Goal: Communication & Community: Answer question/provide support

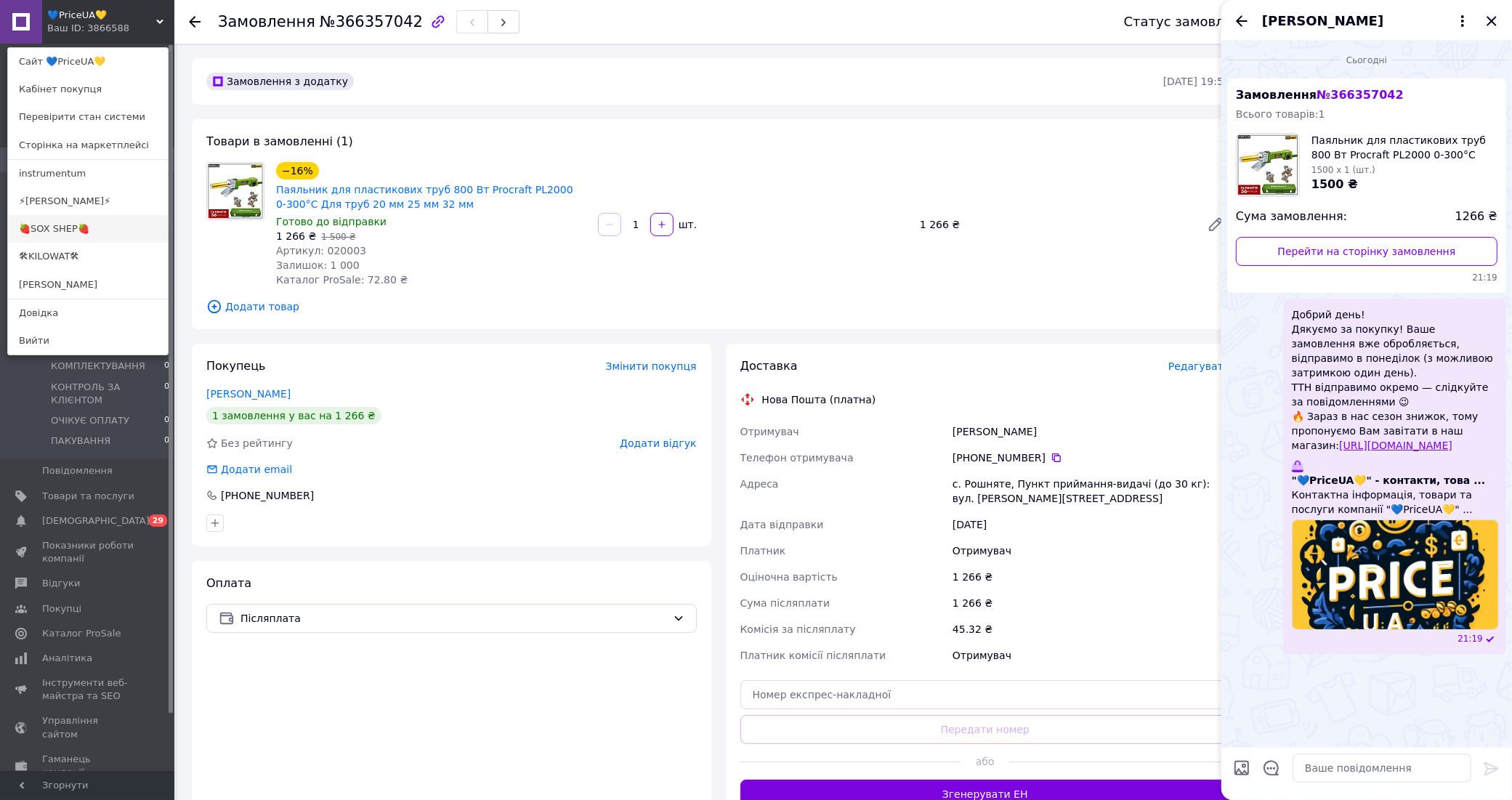
click at [72, 222] on link "🍓SOX SHEP🍓" at bounding box center [88, 229] width 160 height 28
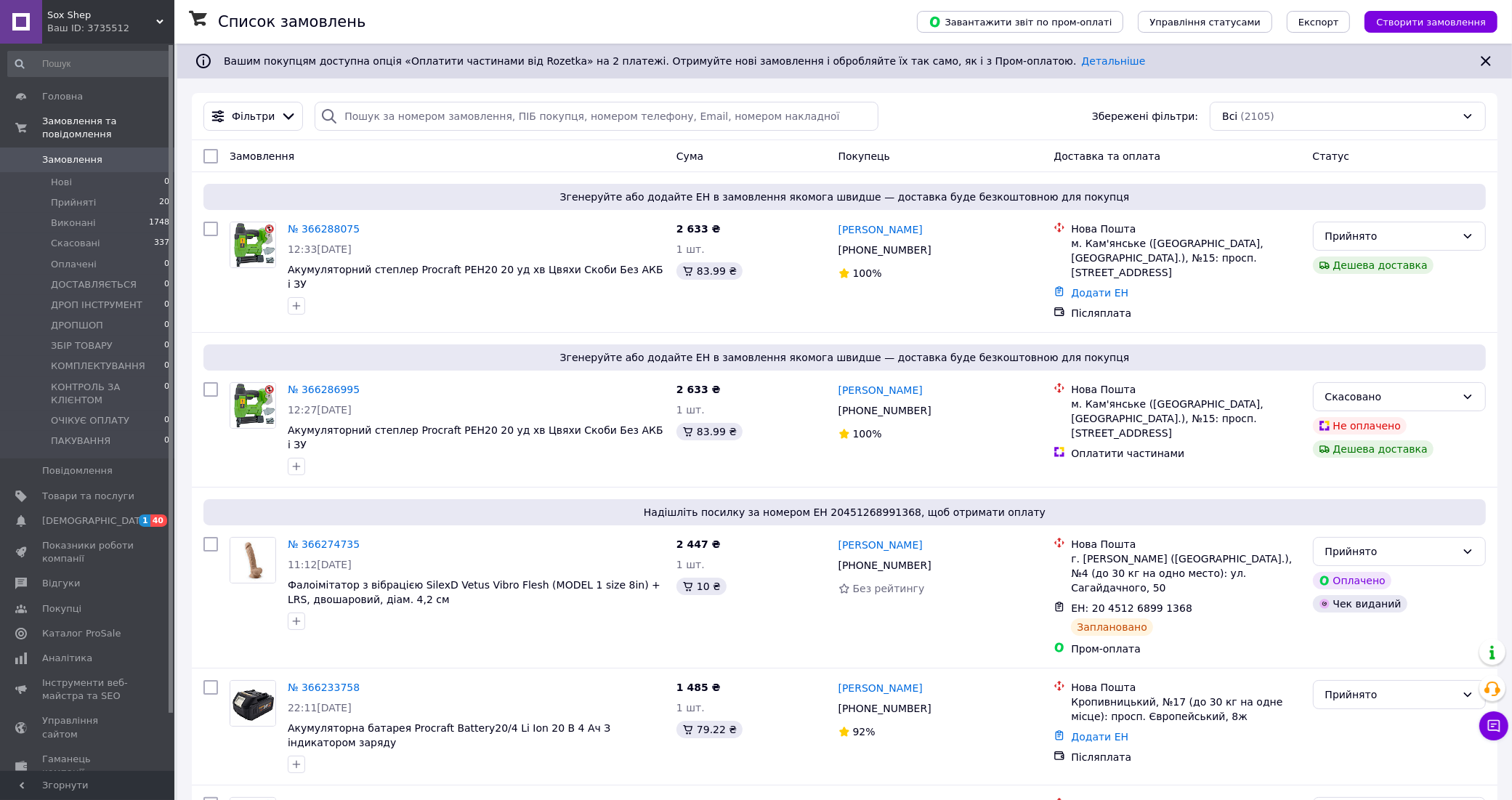
click at [121, 20] on span "Sox Shep" at bounding box center [101, 15] width 109 height 13
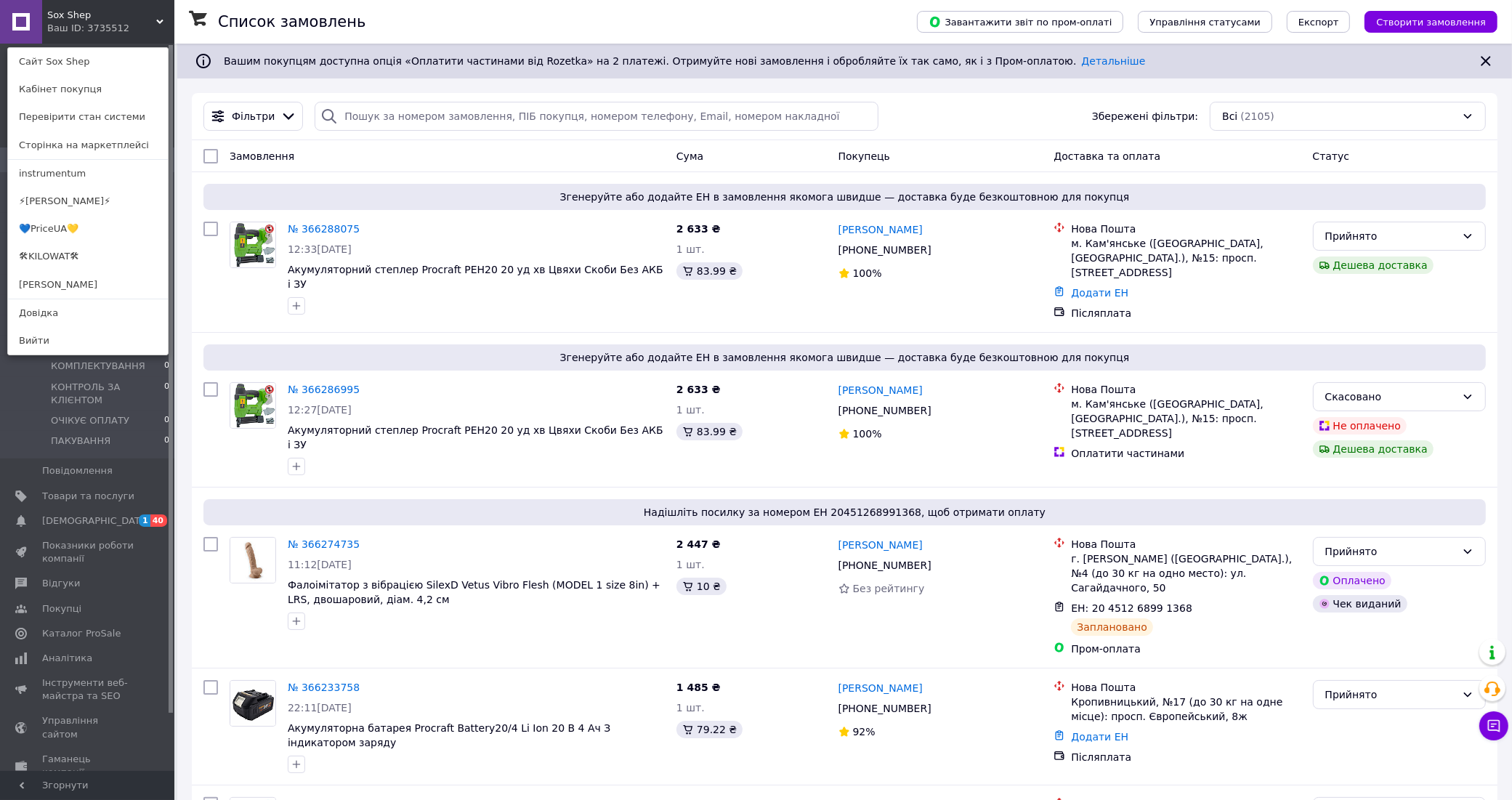
click at [113, 17] on div "Sox Shep Ваш ID: 3735512 Сайт Sox Shep Кабінет покупця Перевірити стан системи …" at bounding box center [87, 22] width 174 height 44
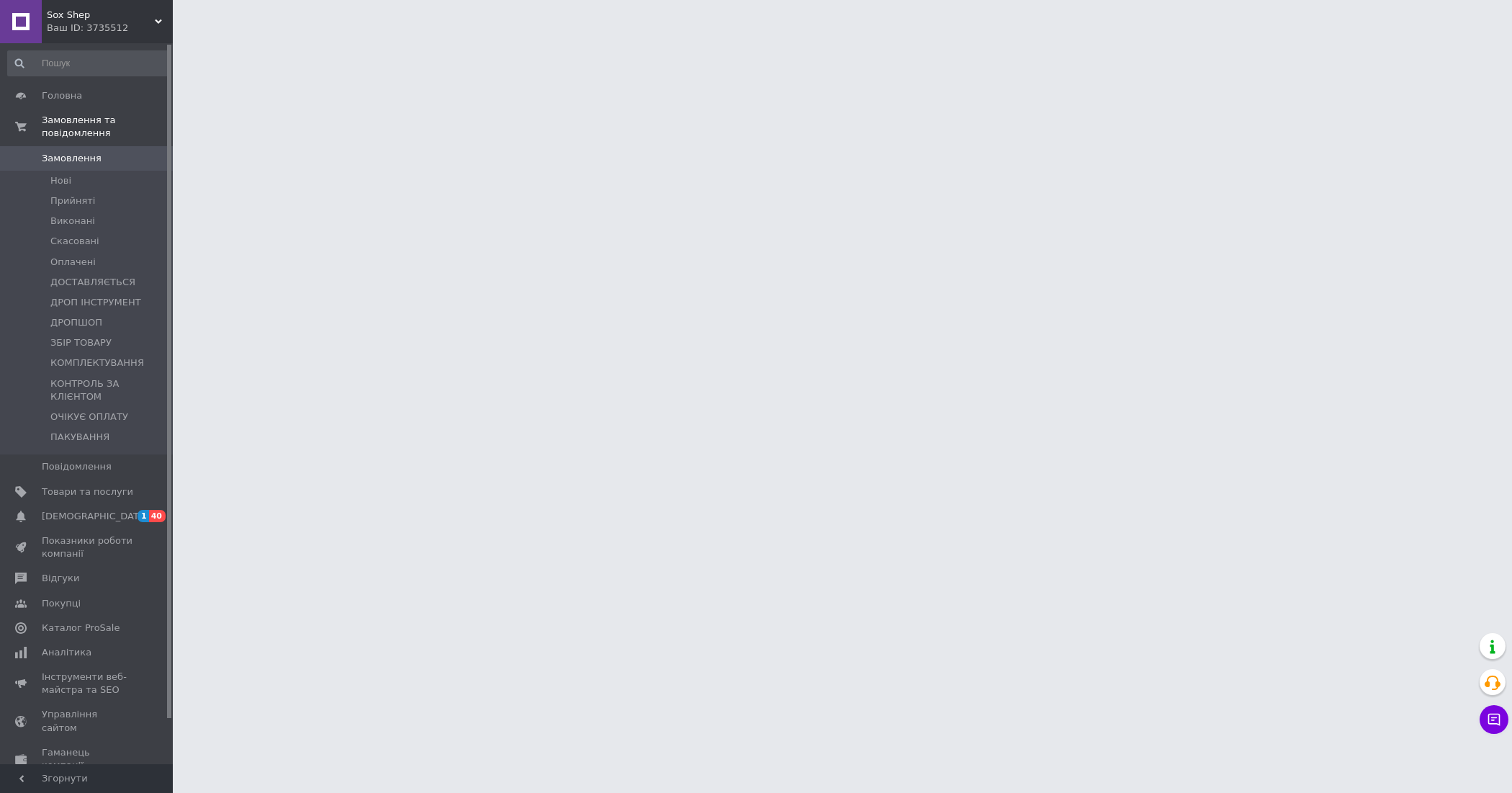
click at [129, 16] on span "Sox Shep" at bounding box center [100, 15] width 108 height 13
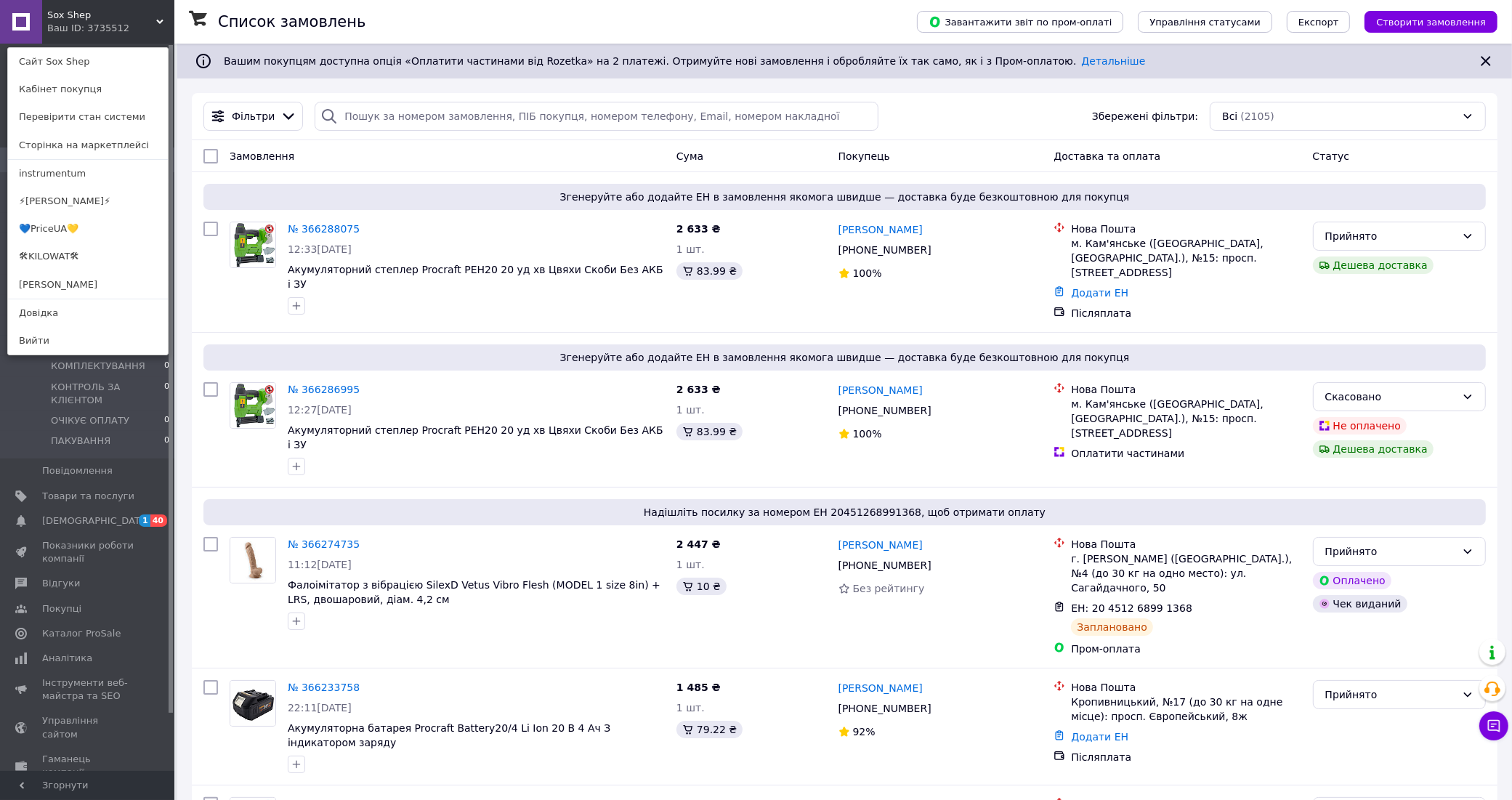
click at [853, 8] on div "Список замовлень" at bounding box center [552, 22] width 670 height 44
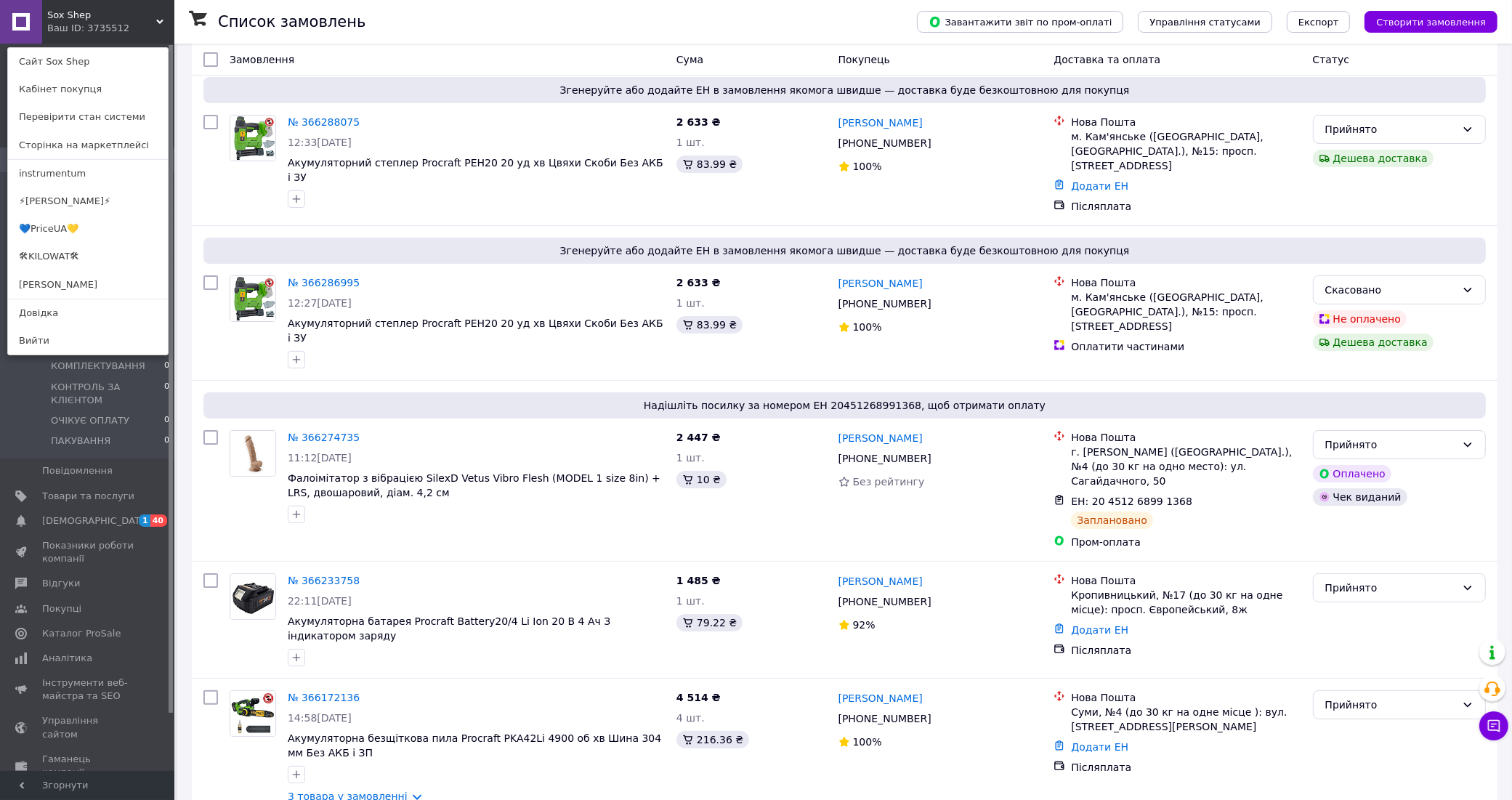
scroll to position [548, 0]
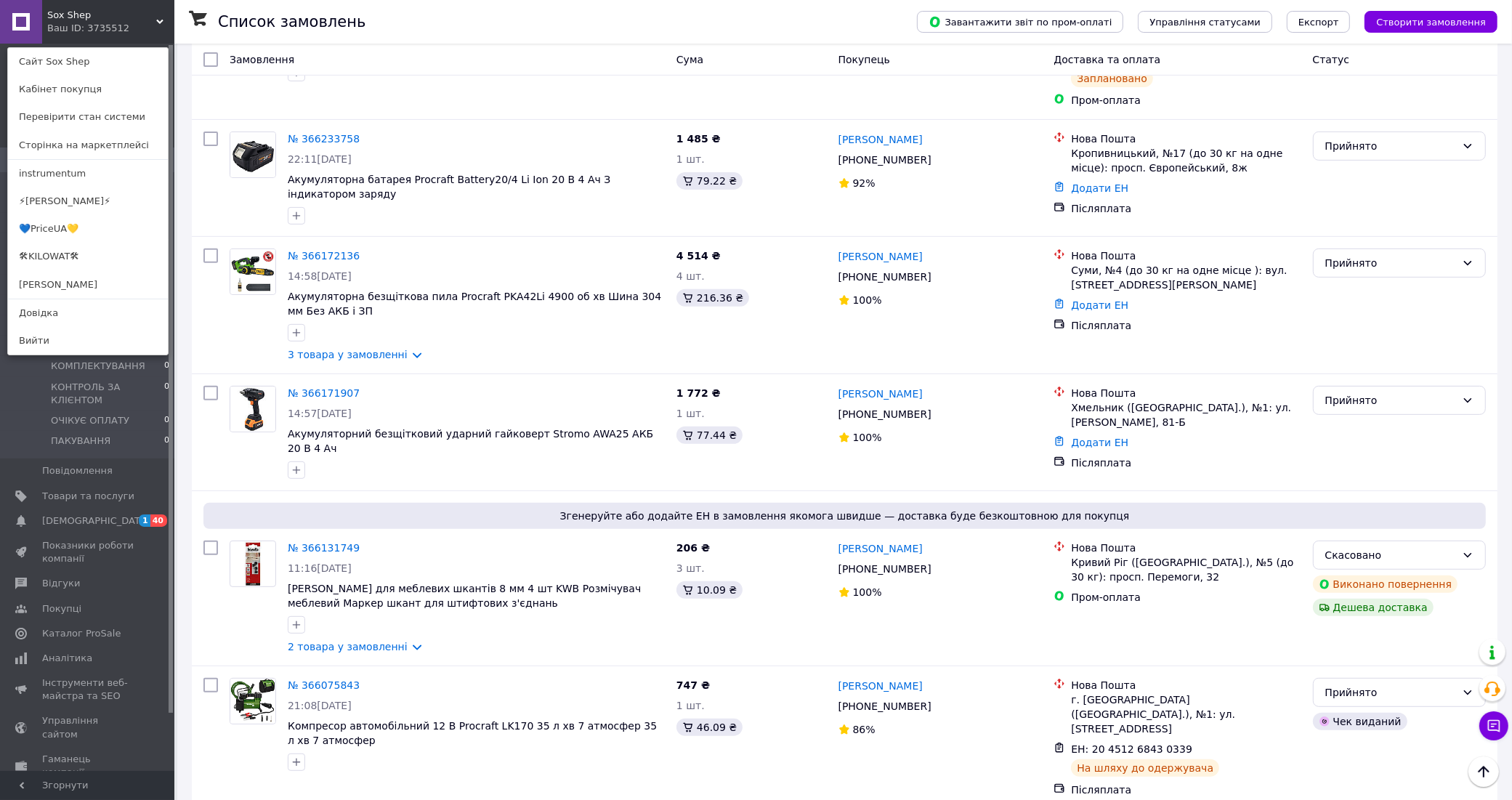
click at [167, 20] on div "Sox Shep Ваш ID: 3735512 Сайт Sox Shep Кабінет покупця Перевірити стан системи …" at bounding box center [87, 22] width 174 height 44
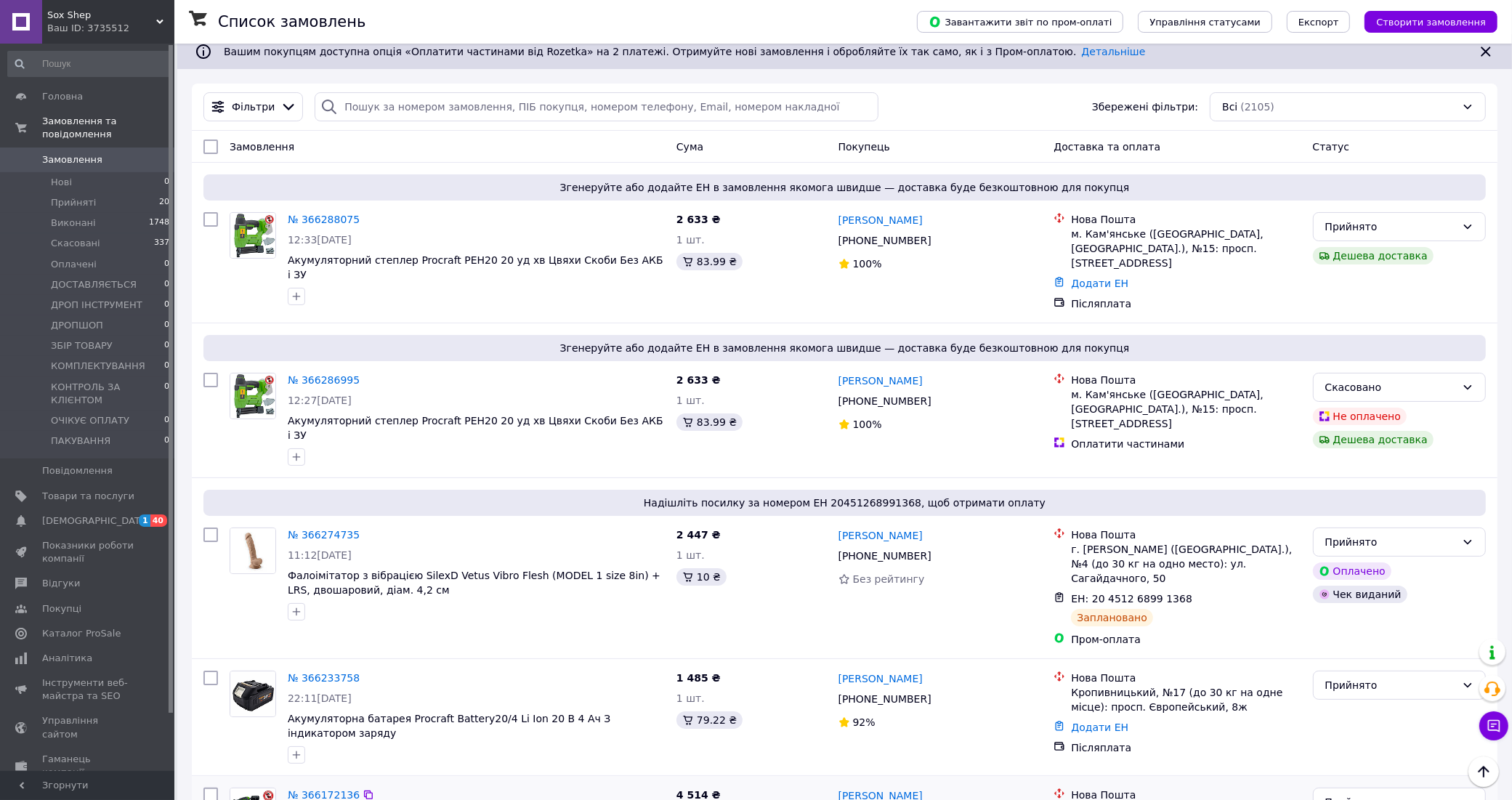
scroll to position [0, 0]
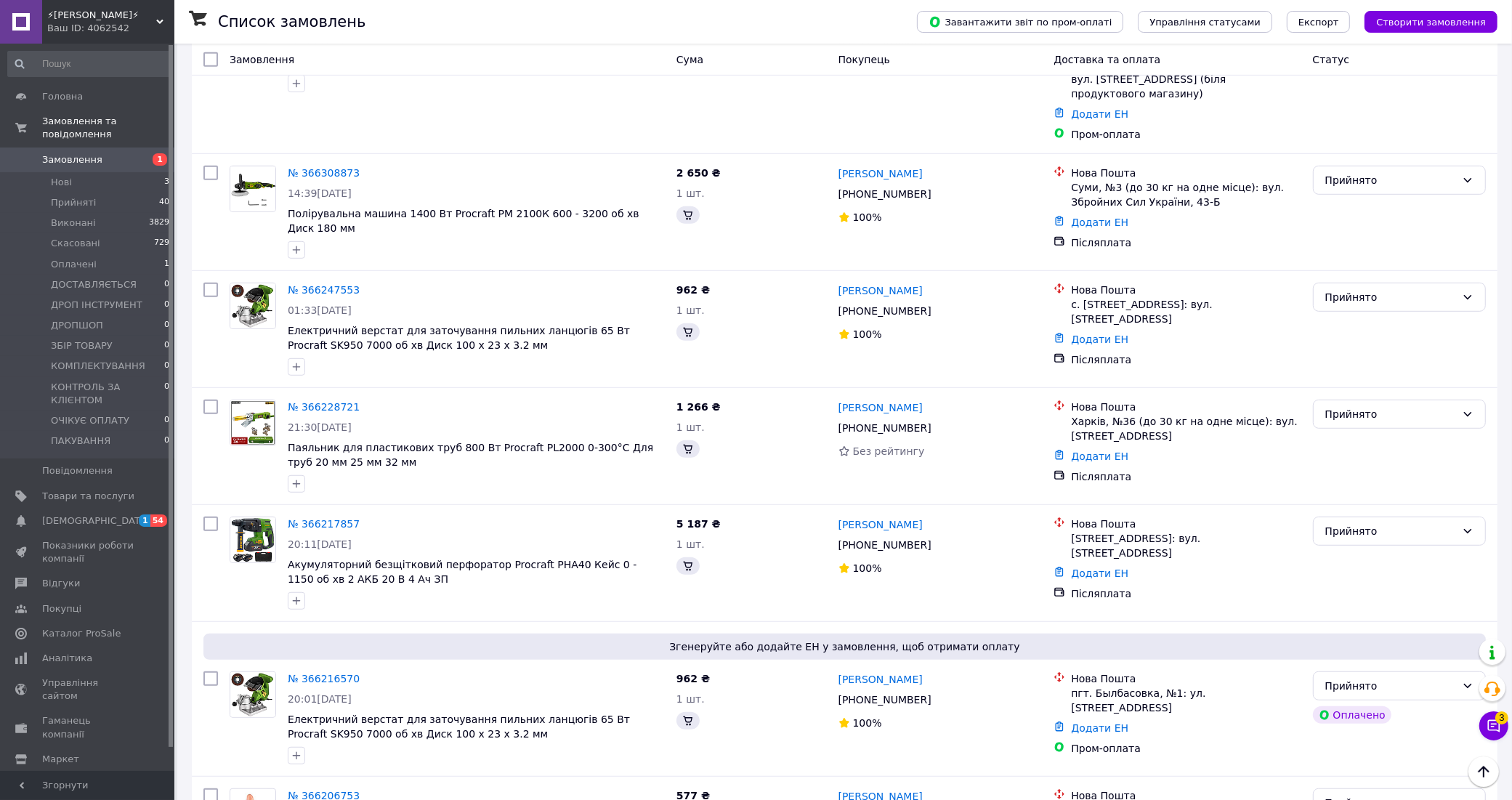
scroll to position [819, 0]
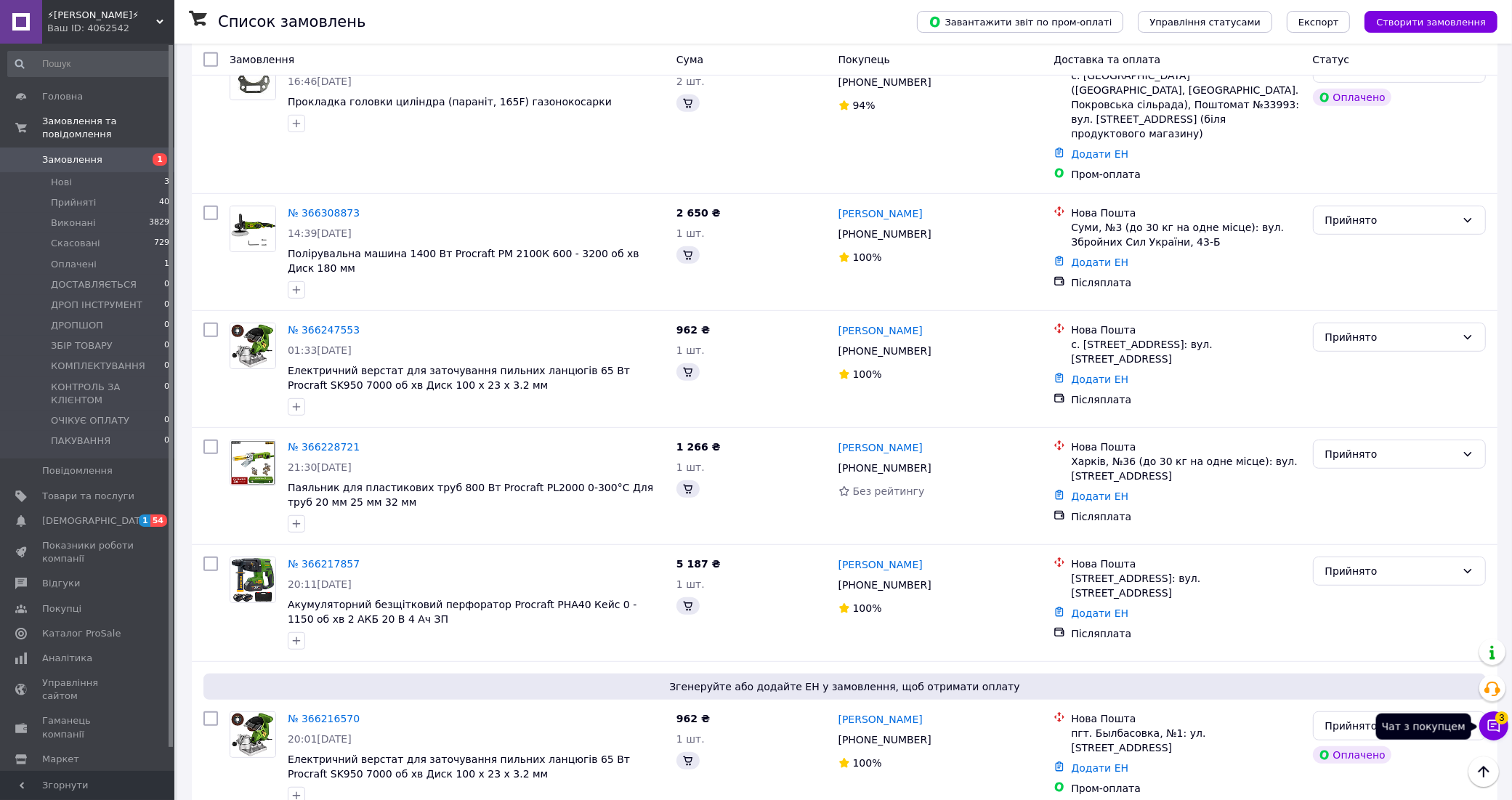
click at [1490, 729] on icon at bounding box center [1494, 725] width 15 height 15
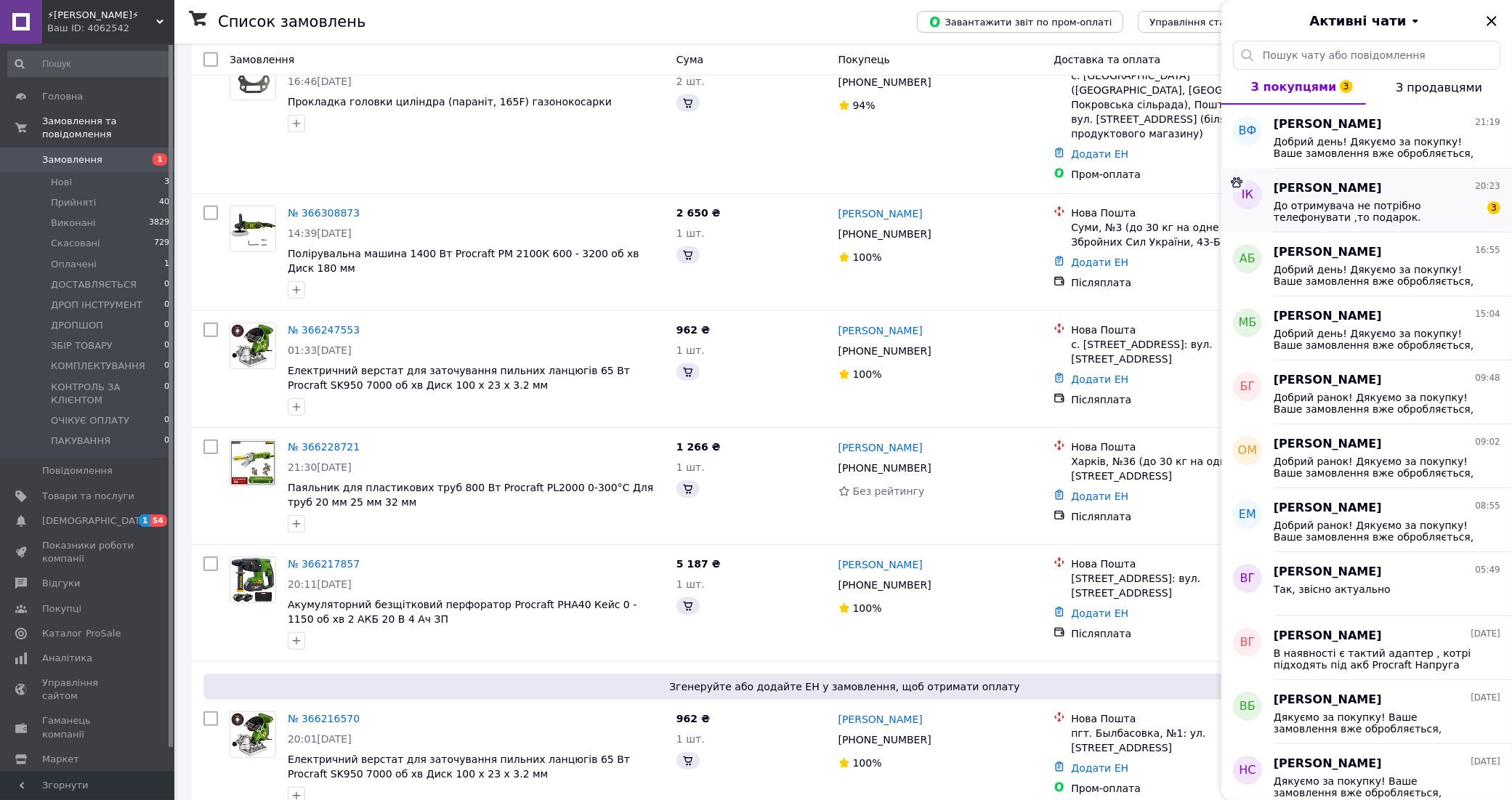
click at [1389, 209] on span "До отримувача не потрібно телефонувати ,то подарок." at bounding box center [1377, 211] width 206 height 24
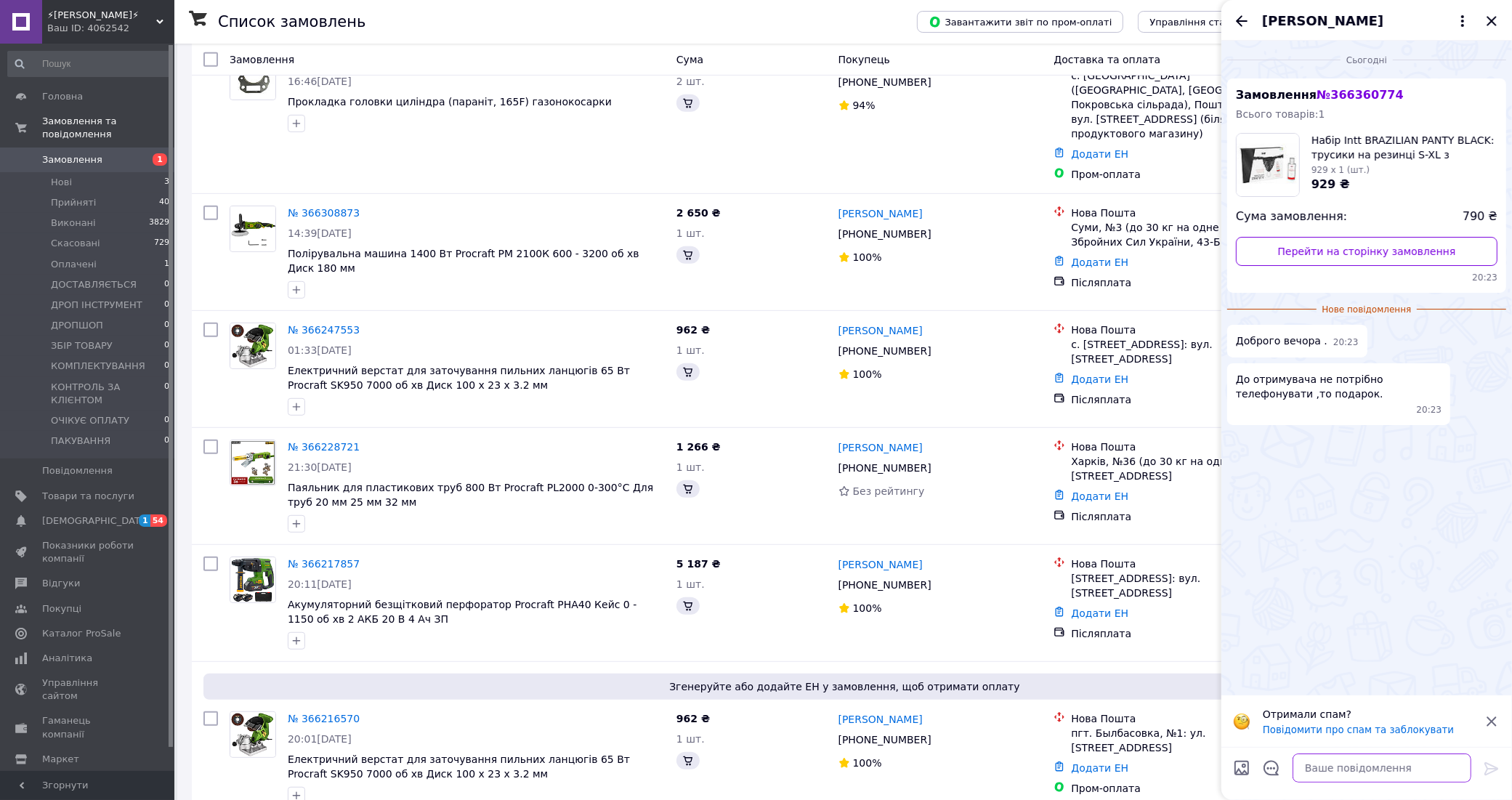
click at [1378, 770] on textarea at bounding box center [1381, 767] width 179 height 29
click at [1396, 770] on textarea at bounding box center [1381, 767] width 179 height 29
type textarea "Доброго вечора"
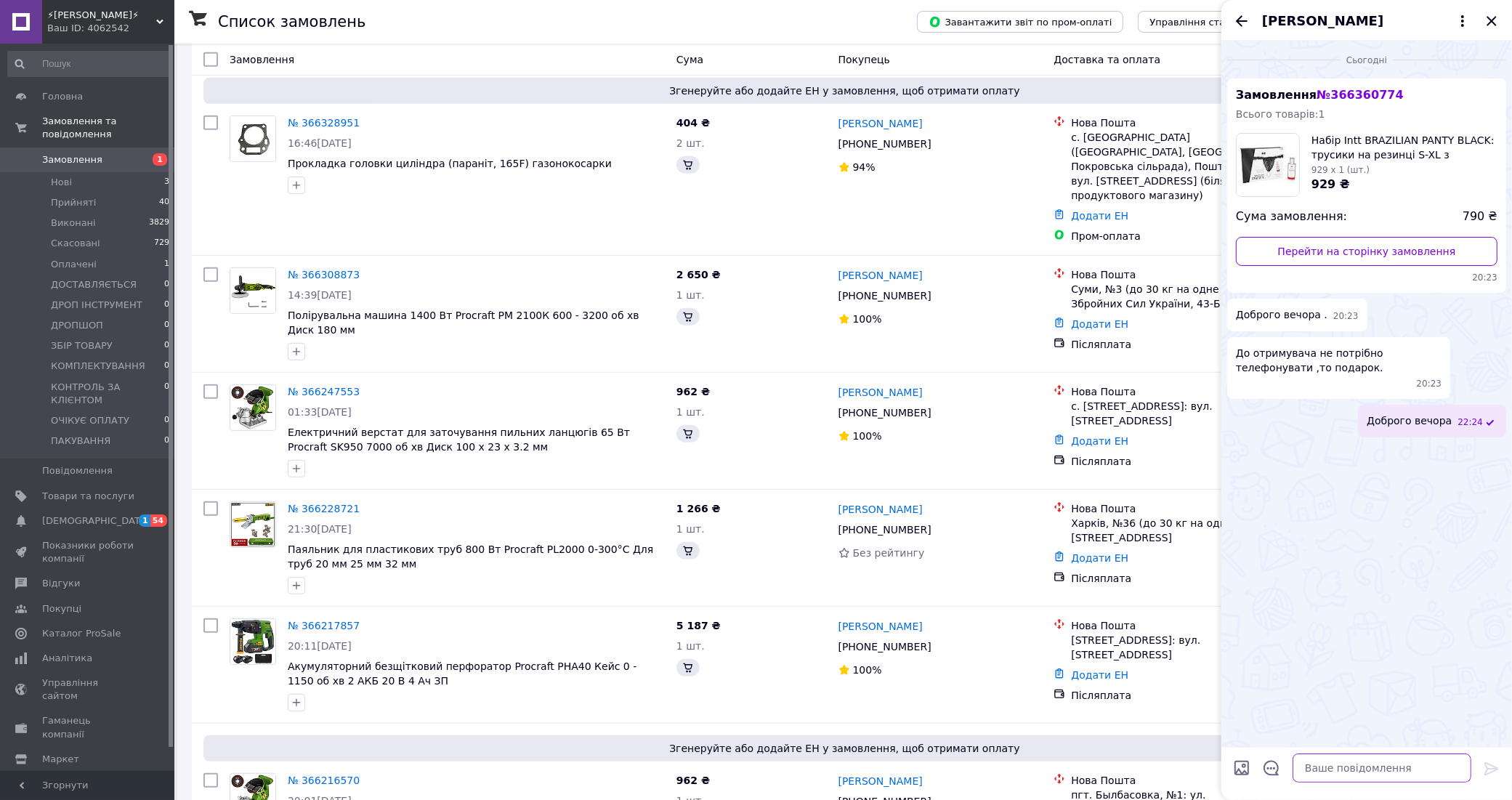
scroll to position [729, 0]
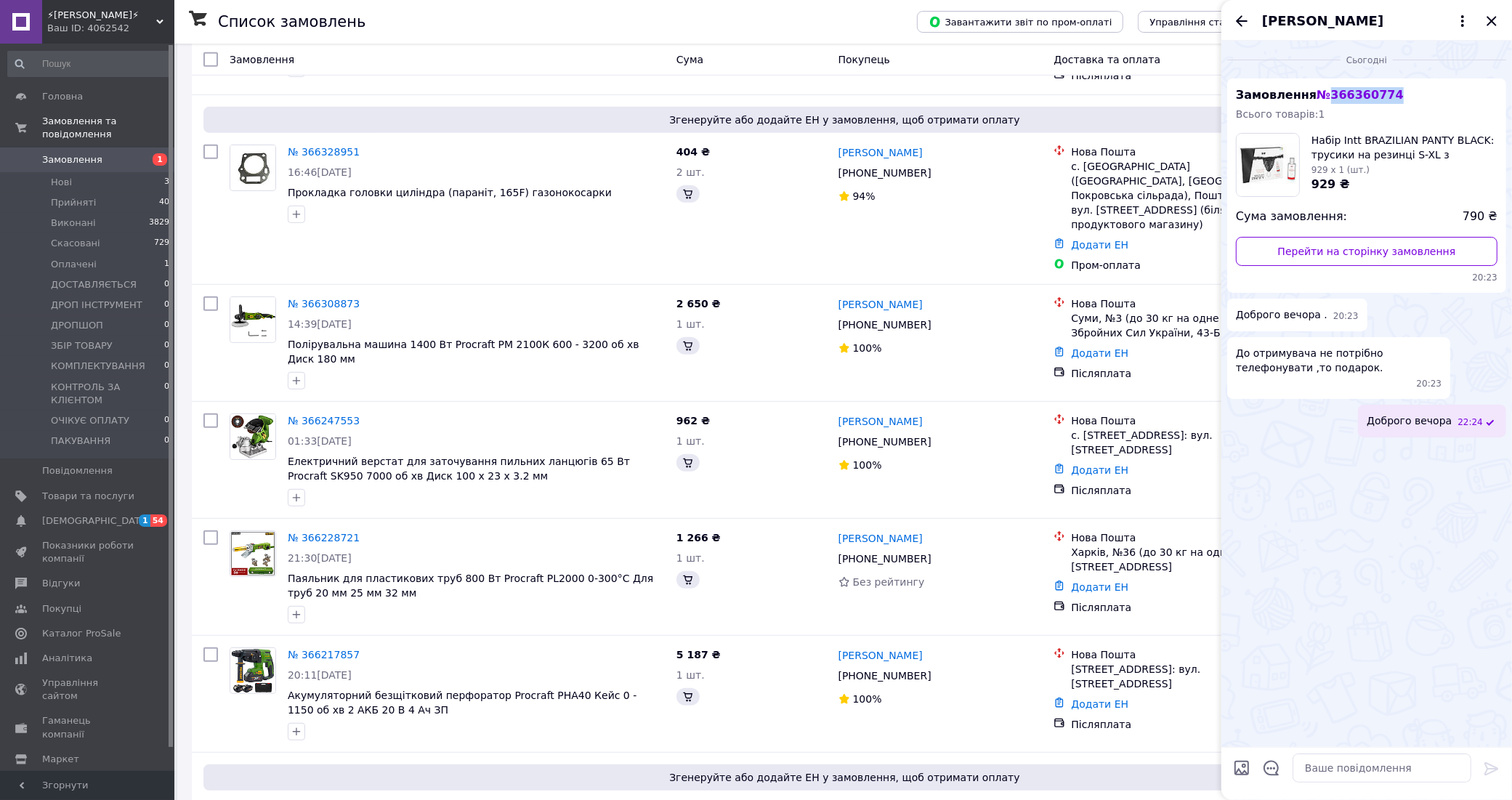
drag, startPoint x: 1389, startPoint y: 91, endPoint x: 1324, endPoint y: 91, distance: 65.0
click at [1324, 91] on div "Замовлення № 366360774 Всього товарів: 1 Набір Intt BRAZILIAN PANTY BLACK: трус…" at bounding box center [1367, 185] width 279 height 214
copy span "366360774"
drag, startPoint x: 1303, startPoint y: 369, endPoint x: 1236, endPoint y: 347, distance: 70.5
click at [1236, 347] on span "До отримувача не потрібно телефонувати ,то подарок." at bounding box center [1339, 360] width 206 height 29
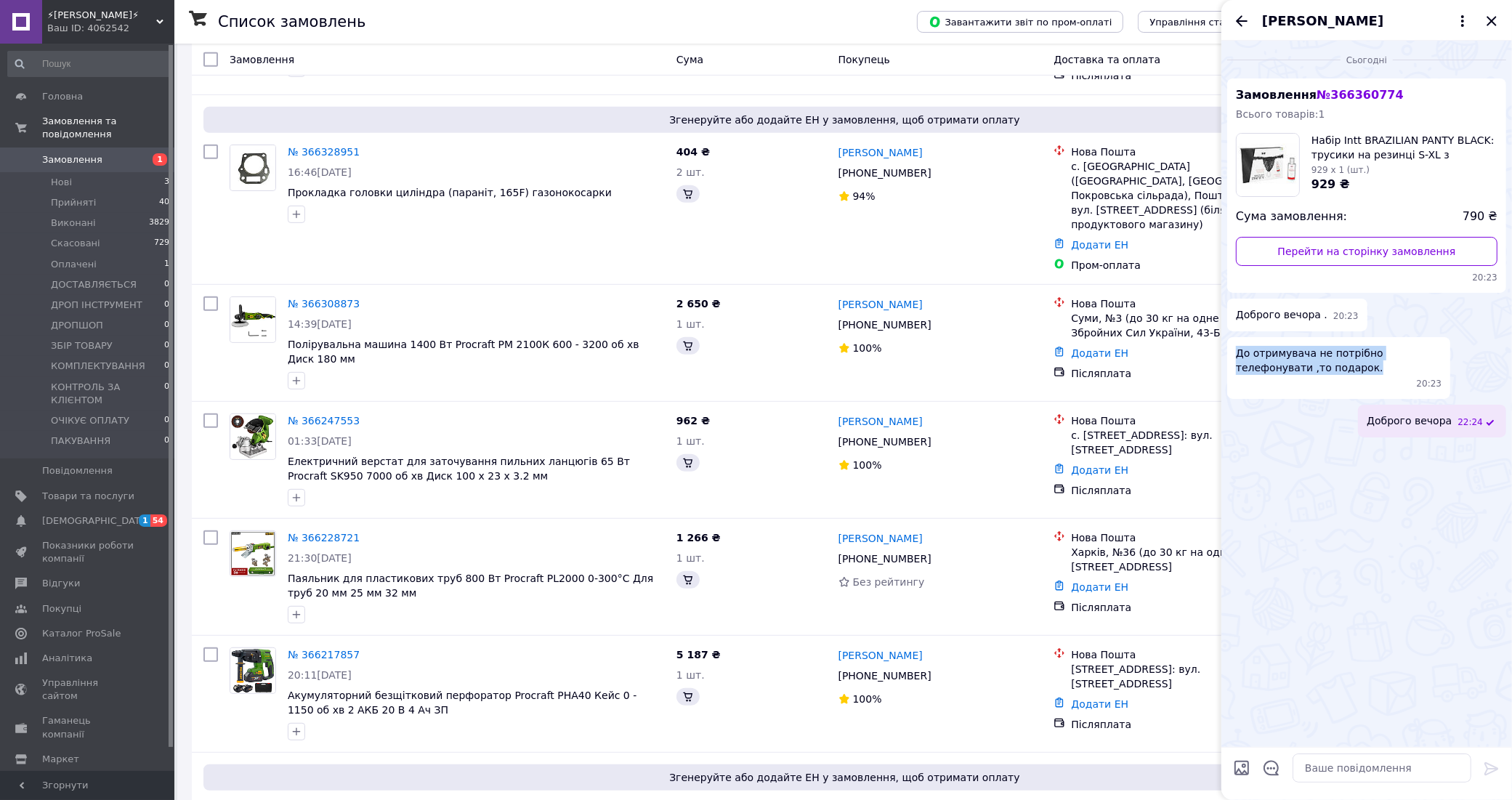
copy span "До отримувача не потрібно телефонувати ,то подарок."
click at [1371, 763] on textarea at bounding box center [1381, 767] width 179 height 29
type textarea "П"
type textarea "Врахуємо Ваше прохання."
click at [1233, 16] on icon "Назад" at bounding box center [1242, 21] width 17 height 17
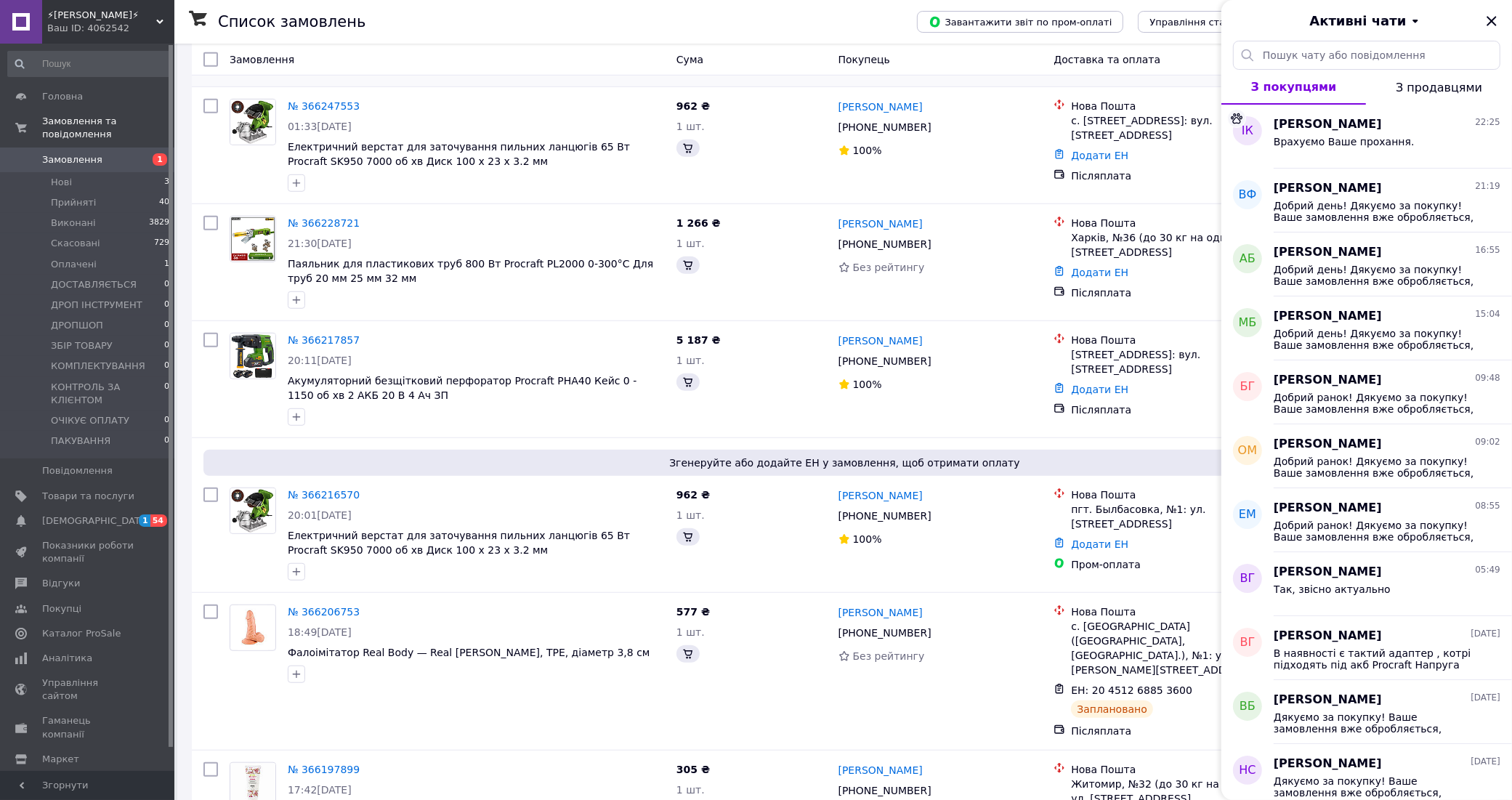
scroll to position [1092, 0]
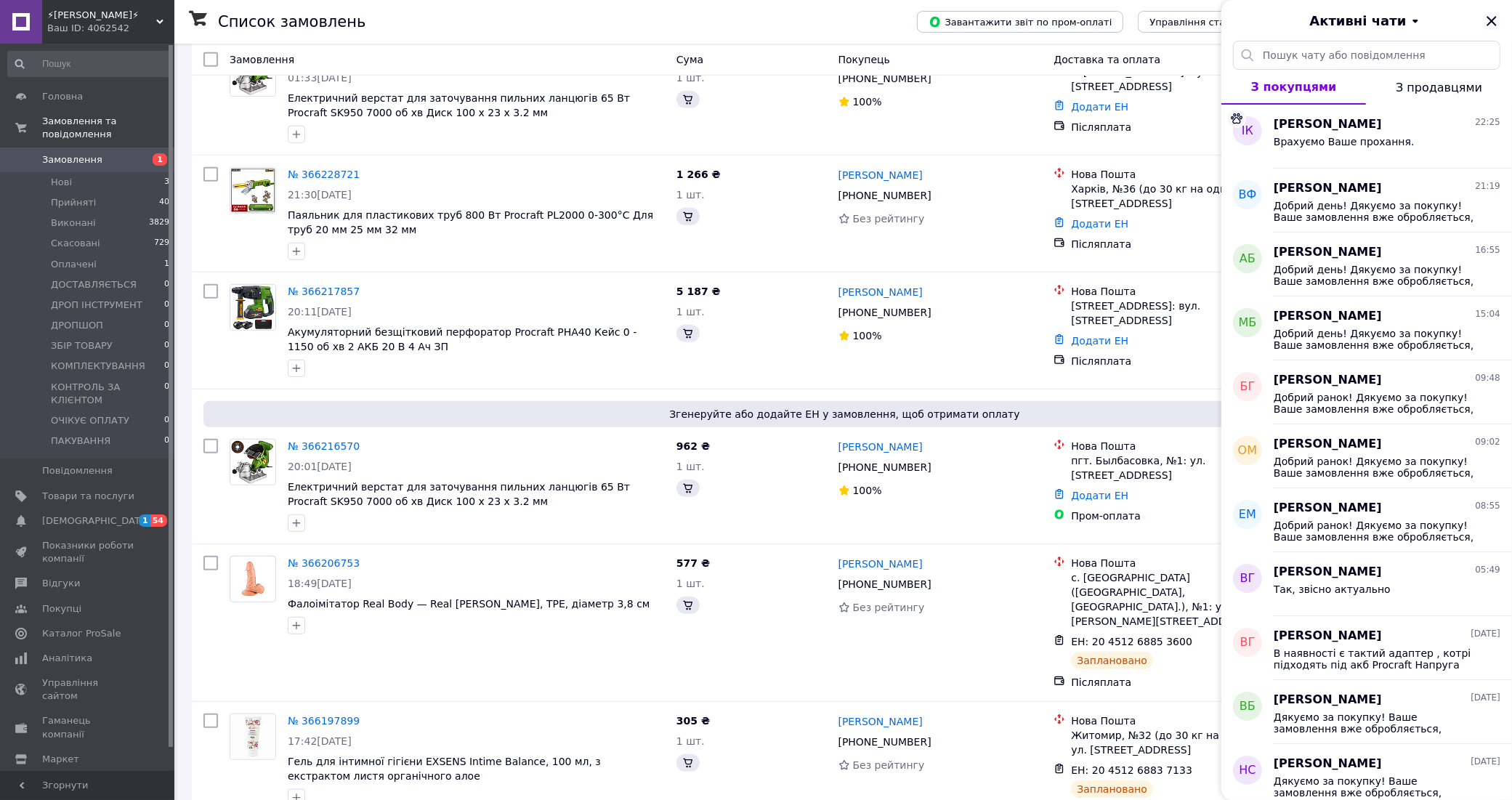
click at [1498, 13] on icon "Закрити" at bounding box center [1492, 21] width 17 height 17
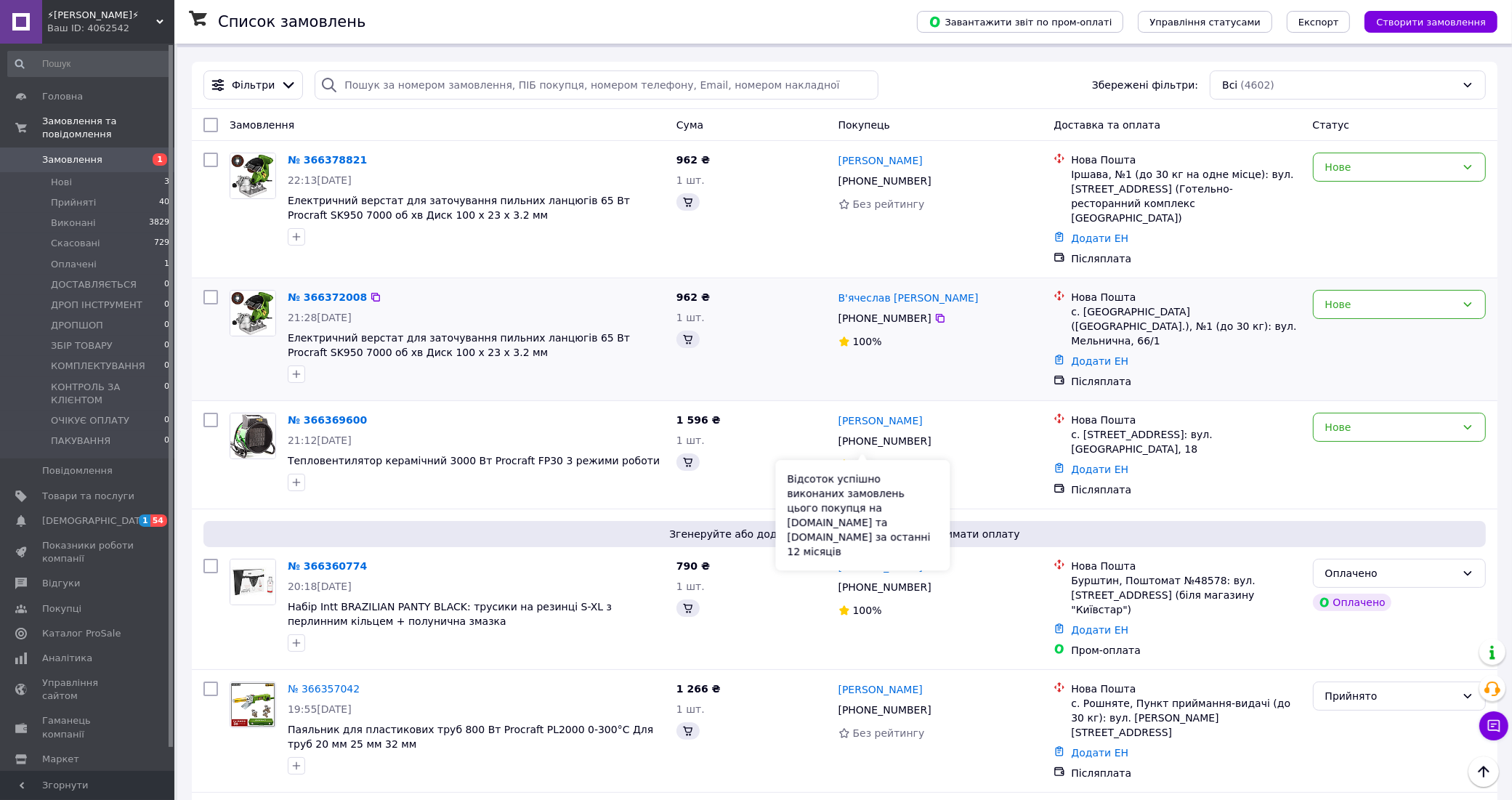
scroll to position [0, 0]
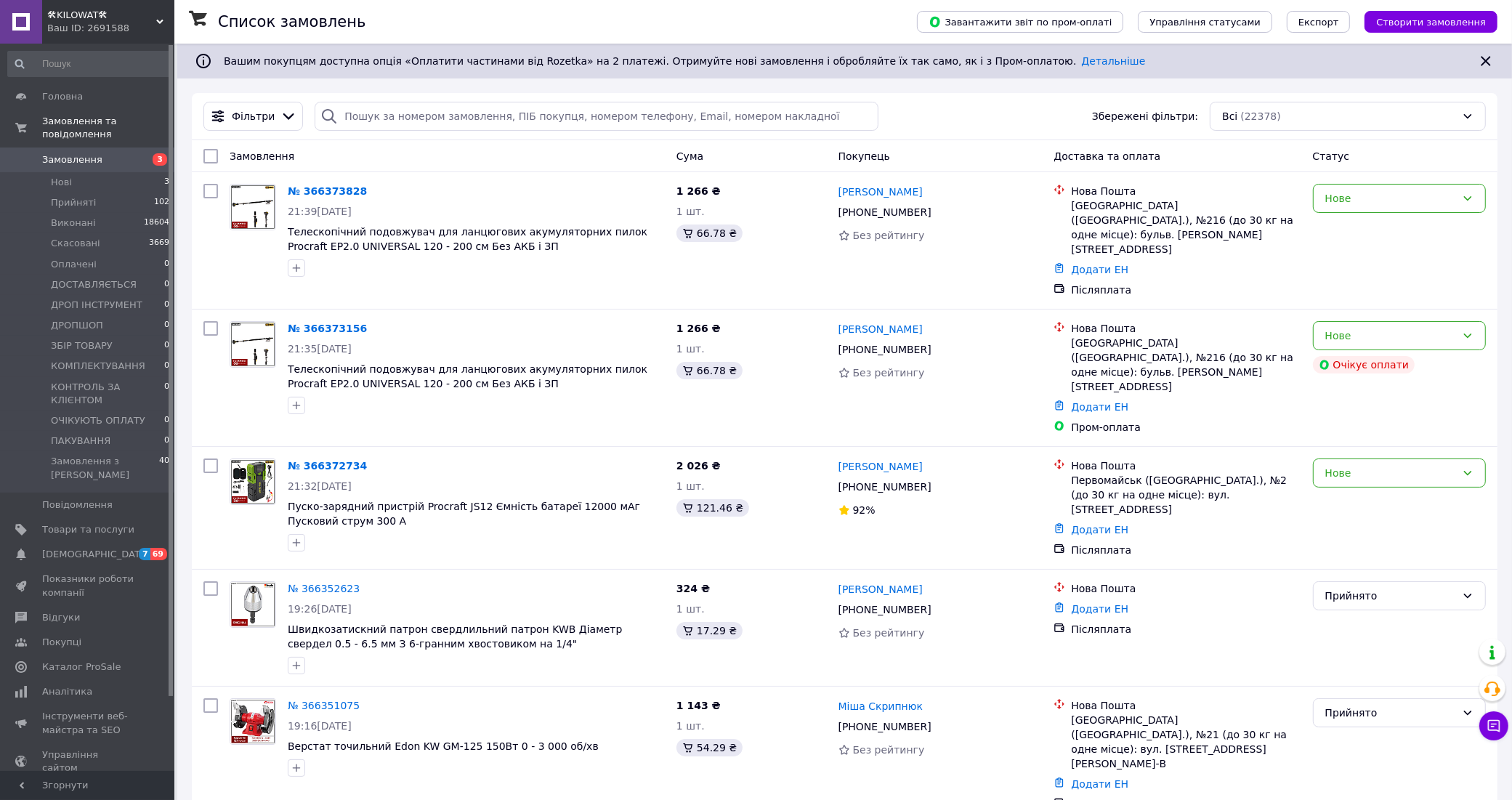
click at [165, 1] on div "🛠KILOWAT🛠 Ваш ID: 2691588" at bounding box center [108, 22] width 132 height 44
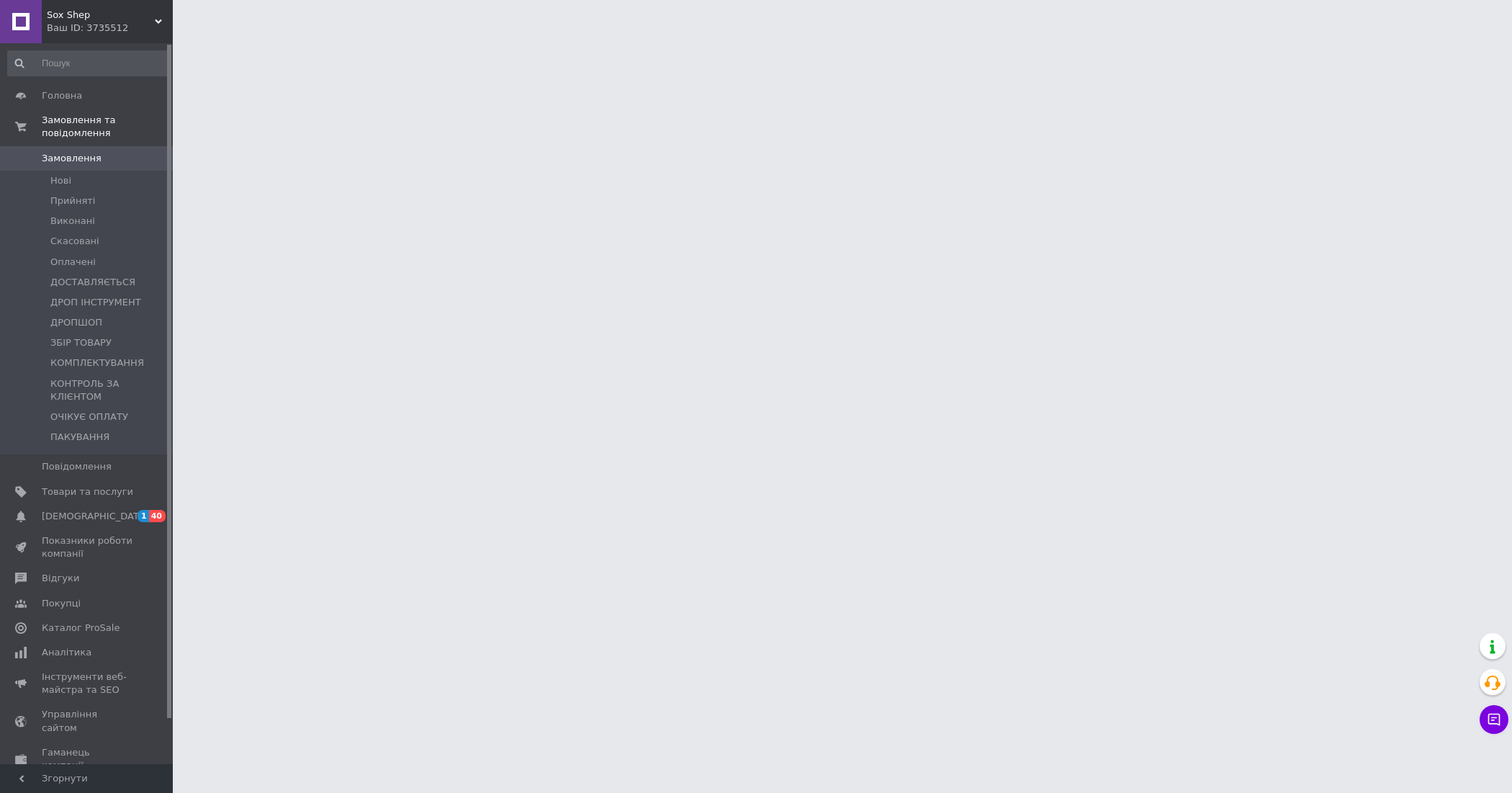
click at [155, 22] on icon at bounding box center [158, 22] width 7 height 7
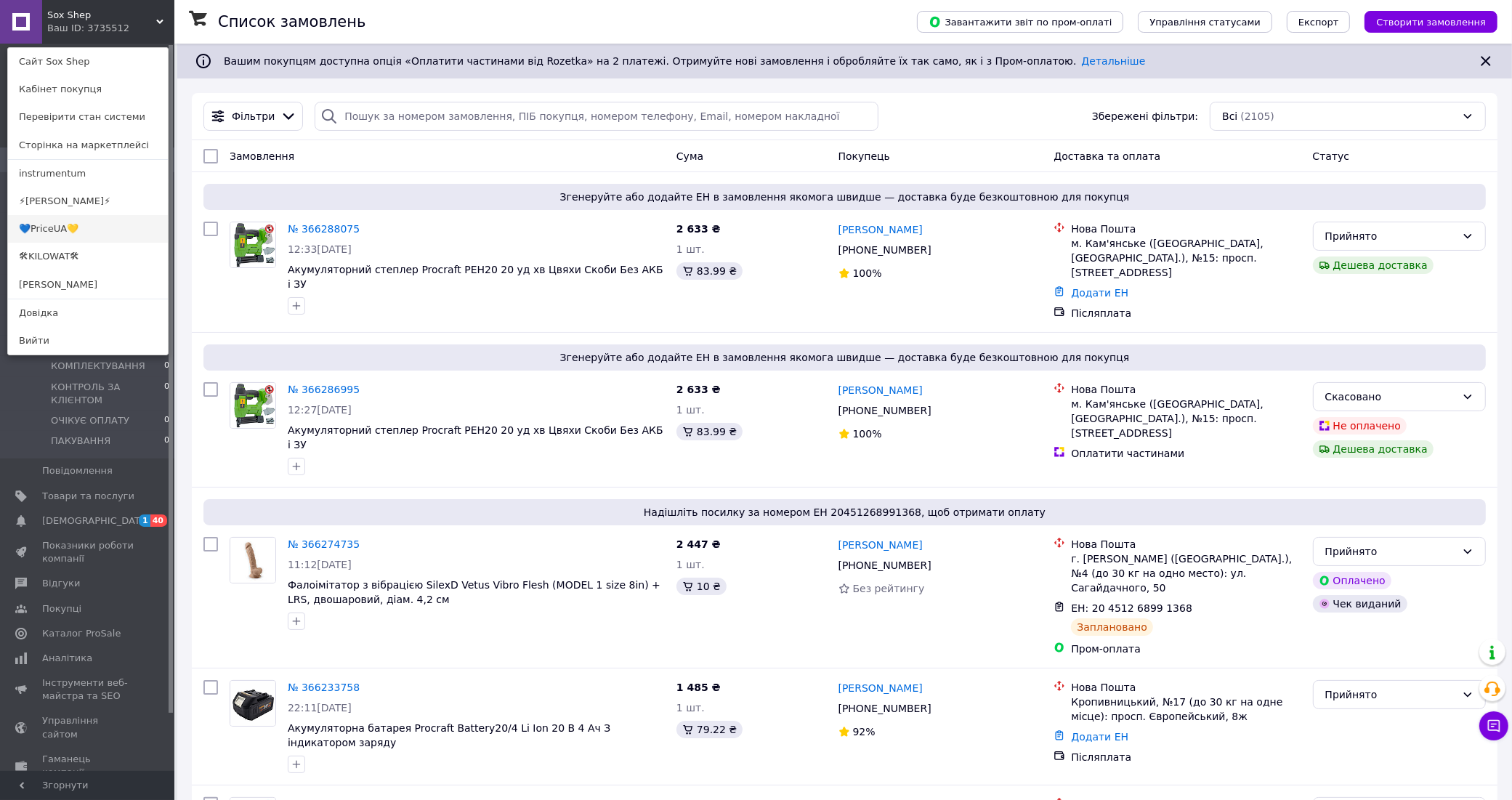
click at [53, 235] on link "💙PriceUA💛" at bounding box center [88, 229] width 160 height 28
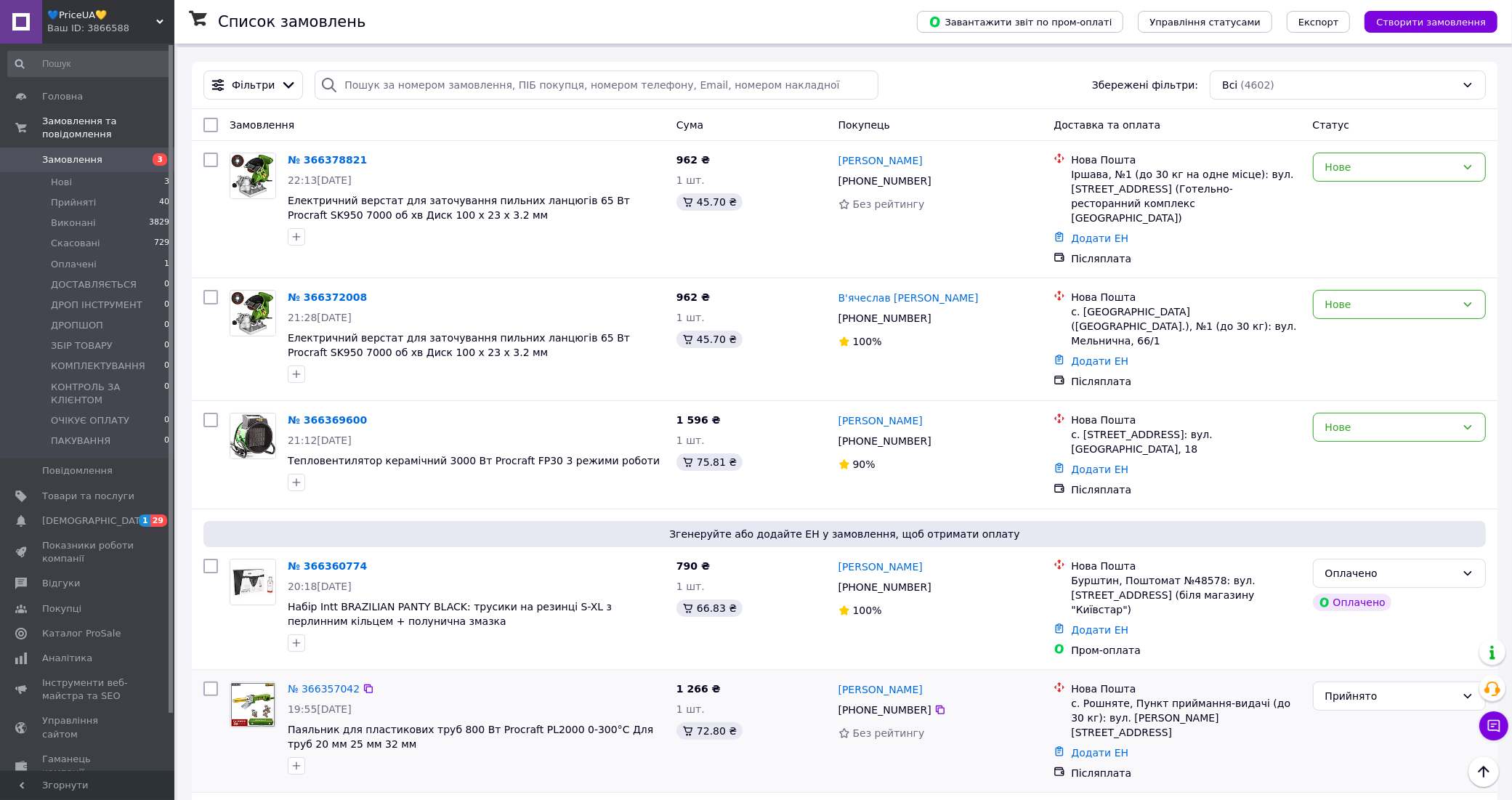
scroll to position [91, 0]
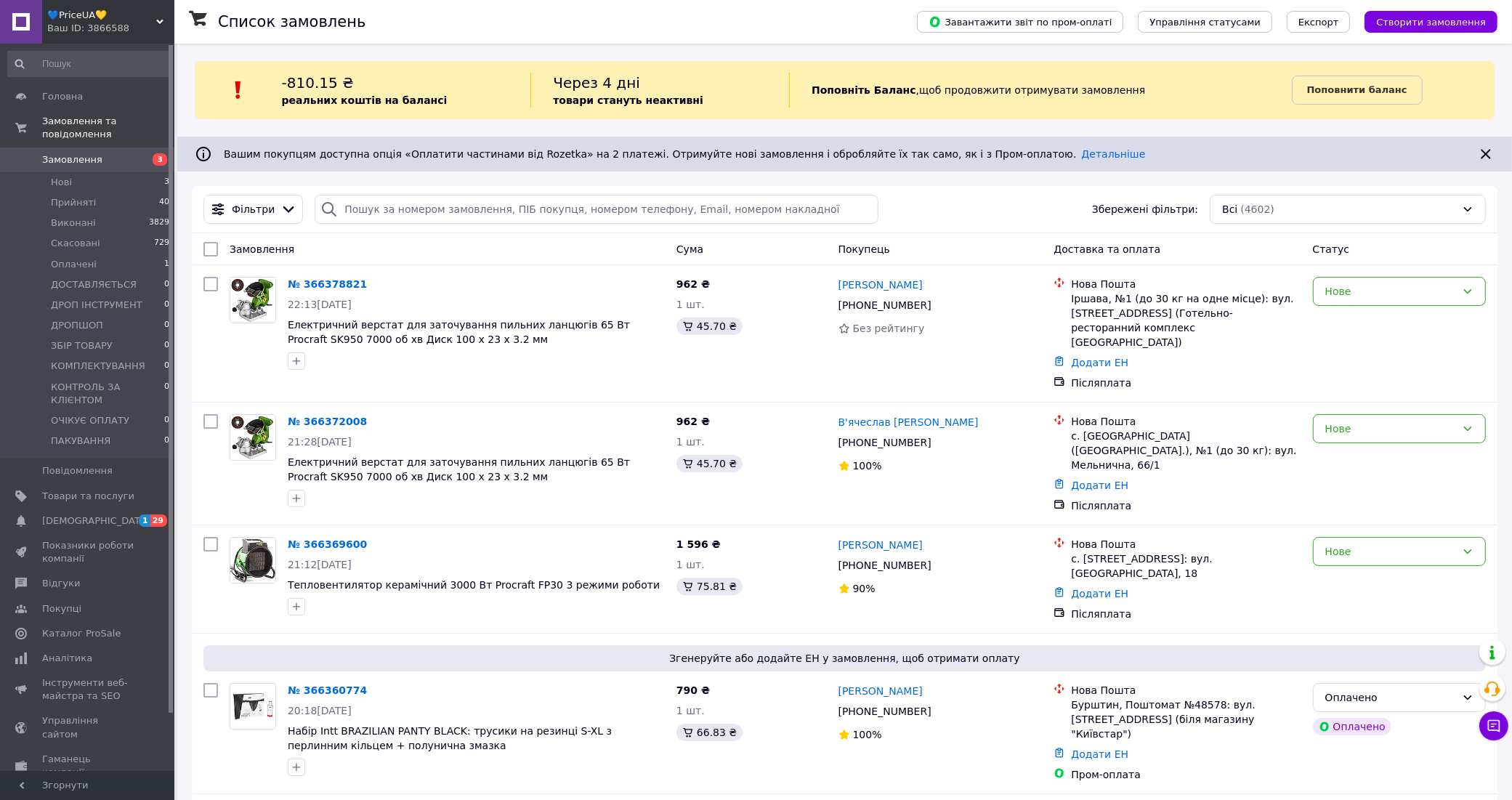
click at [142, 23] on div "Ваш ID: 3866588" at bounding box center [111, 28] width 127 height 13
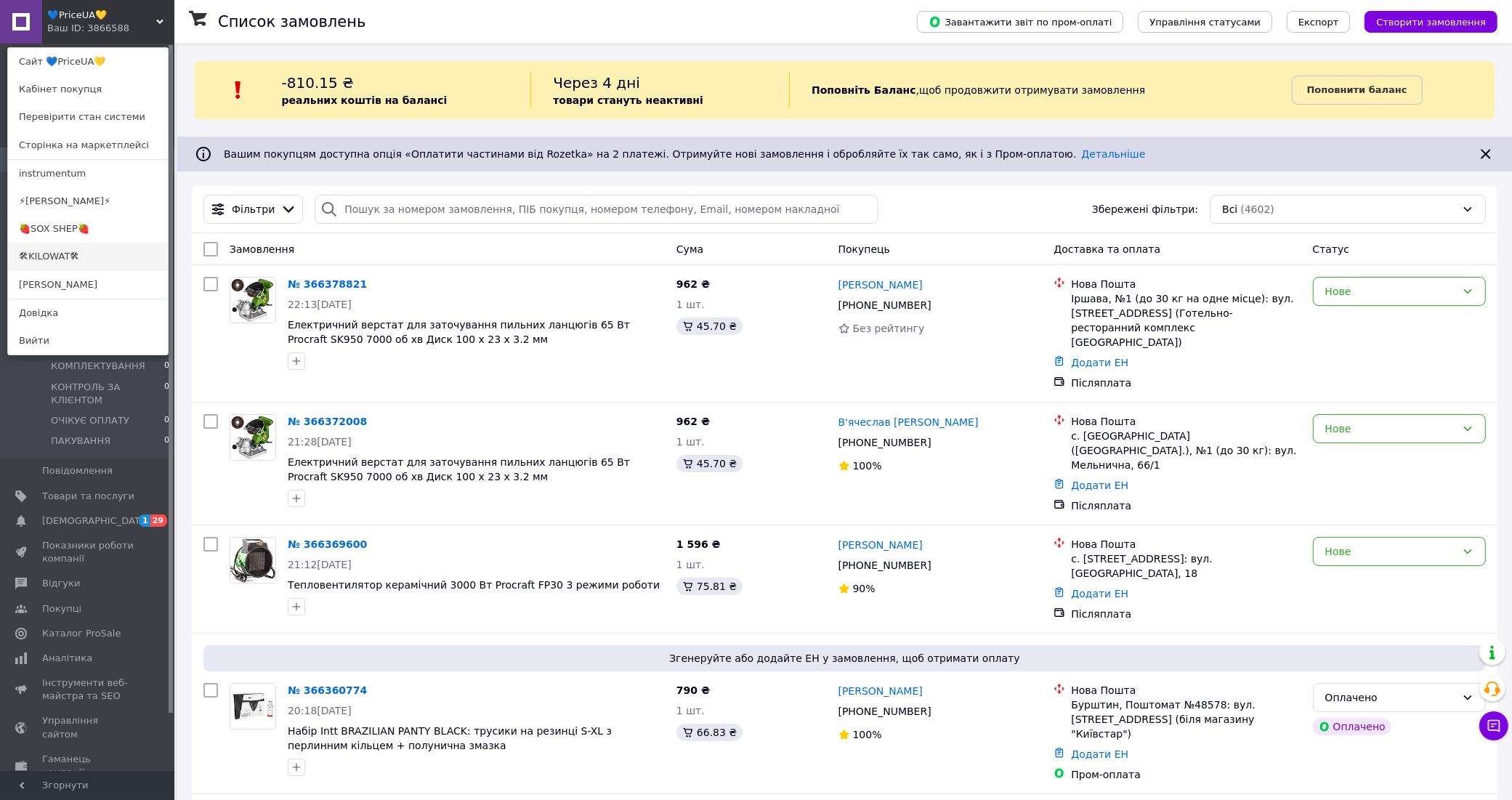
click at [62, 255] on link "🛠KILOWAT🛠" at bounding box center [88, 257] width 160 height 28
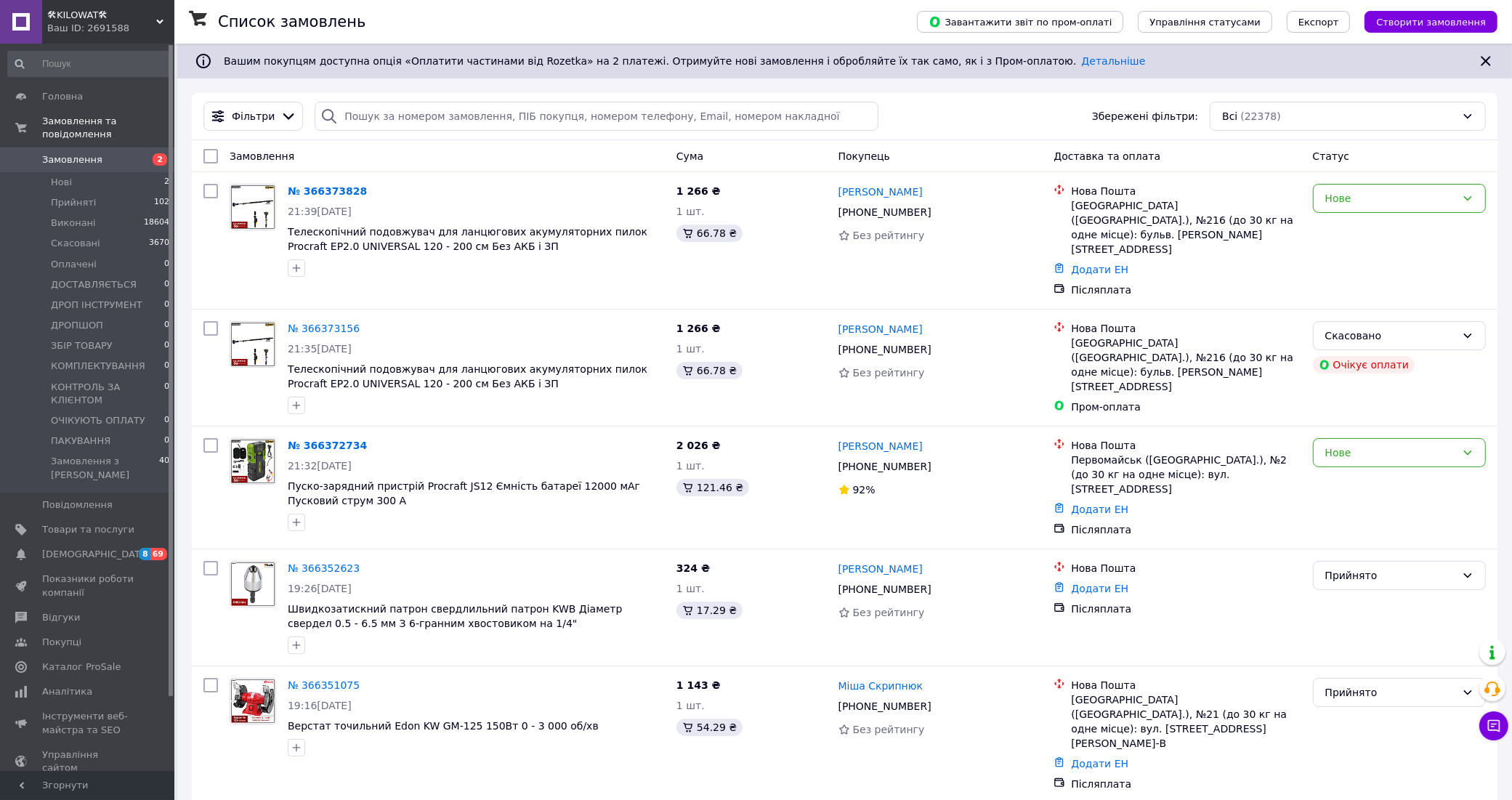
click at [136, 11] on span "🛠KILOWAT🛠" at bounding box center [101, 15] width 109 height 13
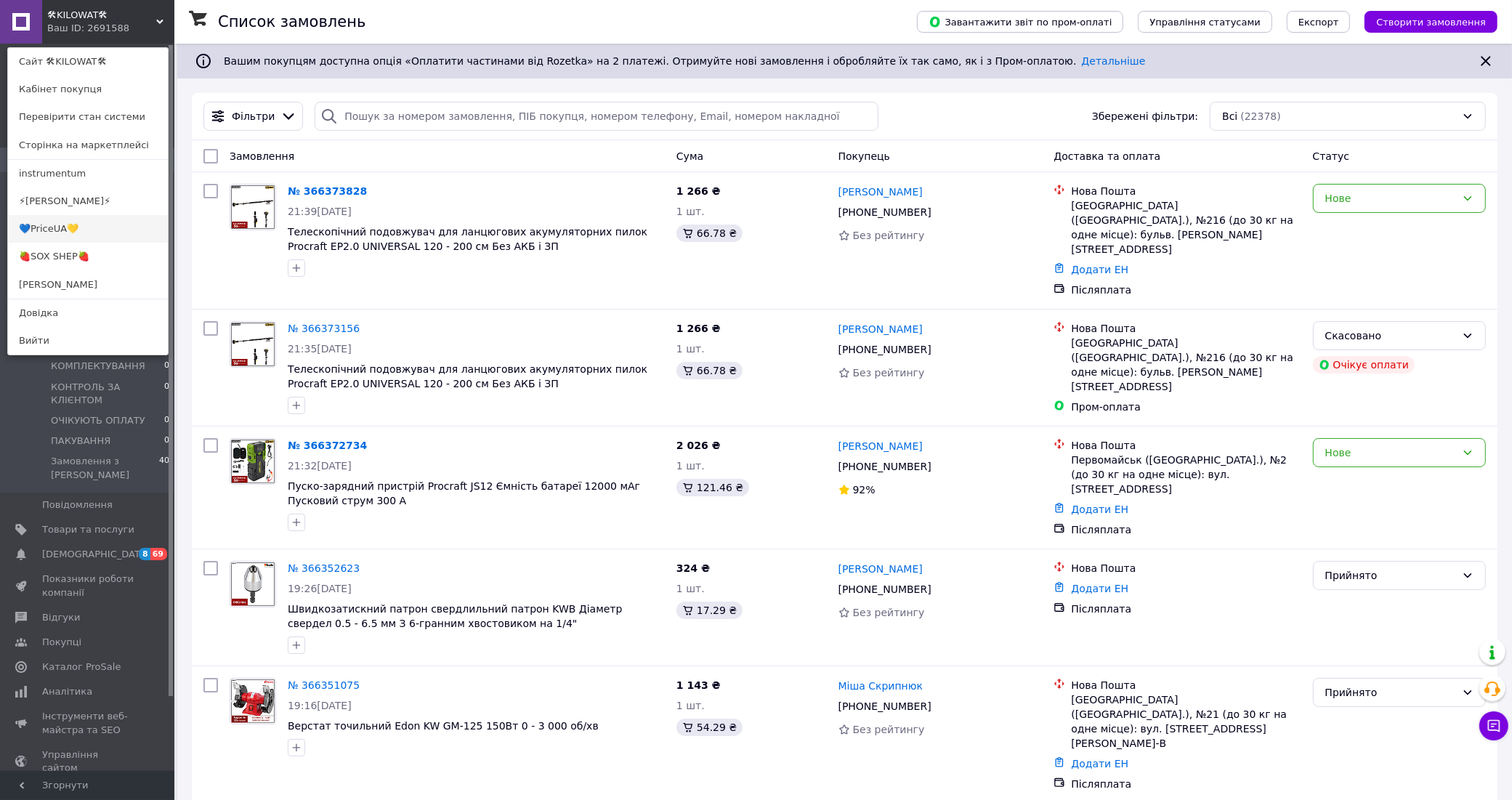
click at [70, 229] on link "💙PriceUA💛" at bounding box center [88, 229] width 160 height 28
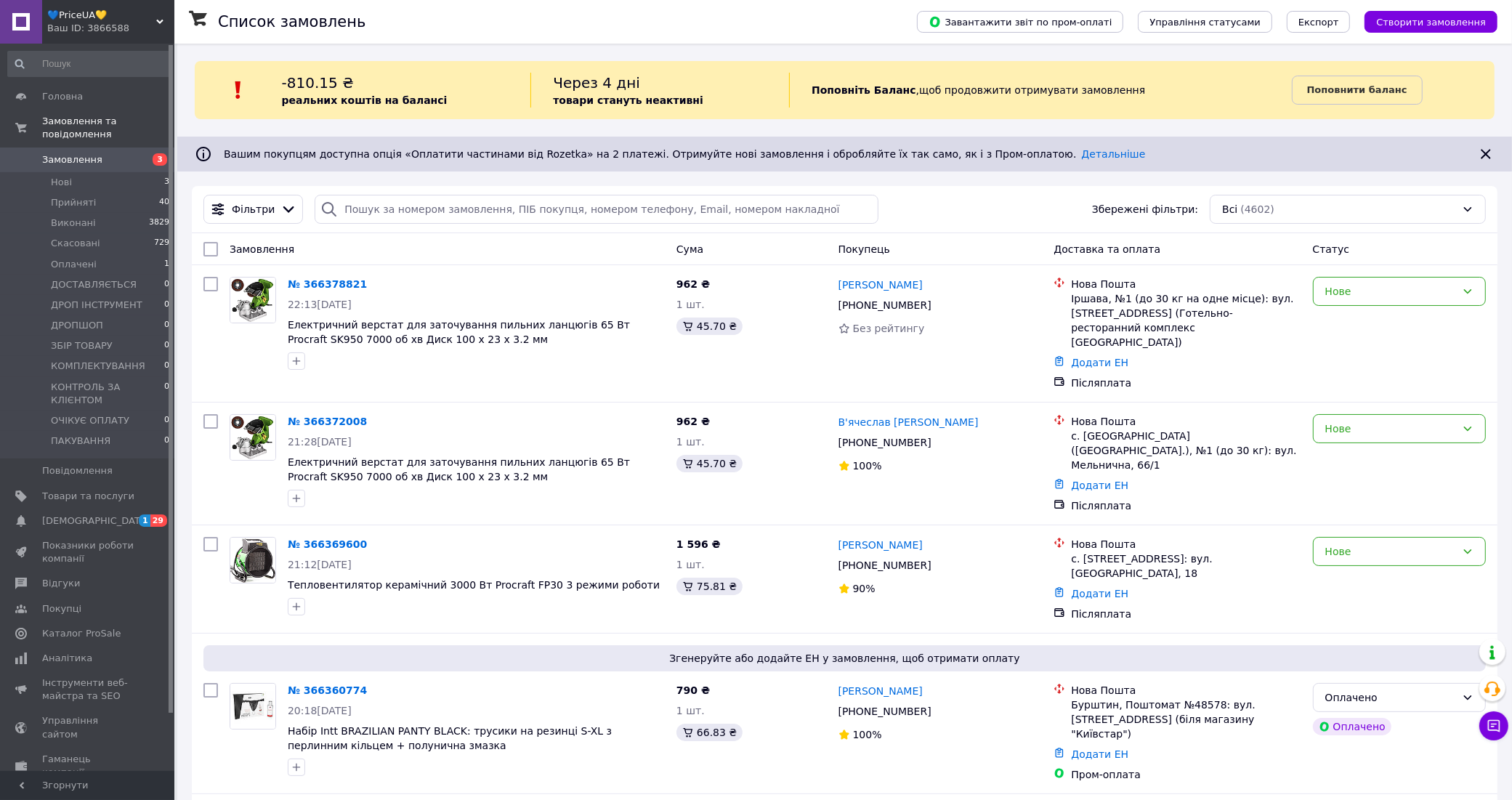
click at [104, 4] on div "💙PriceUA💛 Ваш ID: 3866588" at bounding box center [108, 22] width 132 height 44
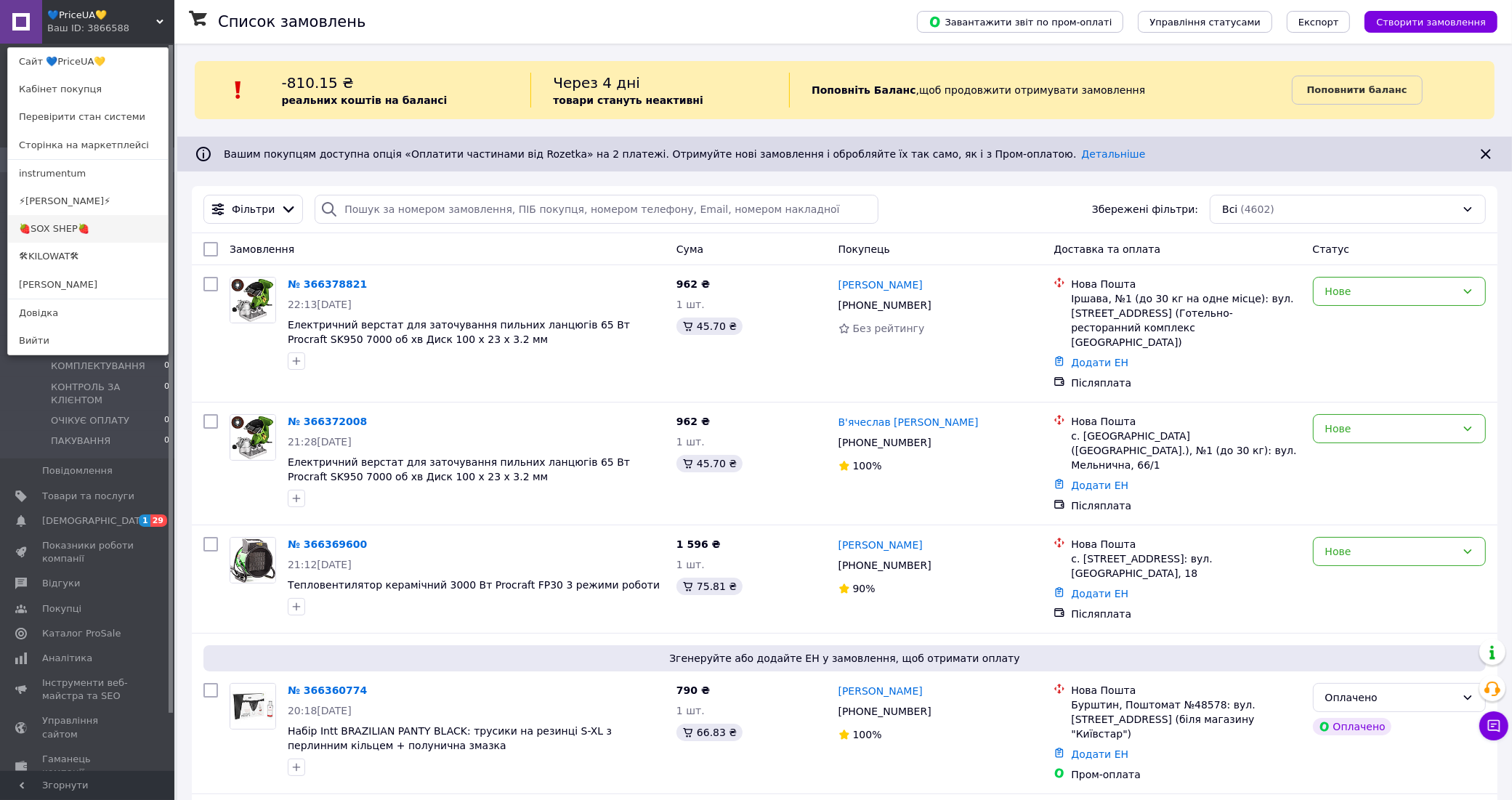
click at [105, 218] on link "🍓SOX SHEP🍓" at bounding box center [88, 229] width 160 height 28
